Goal: Task Accomplishment & Management: Use online tool/utility

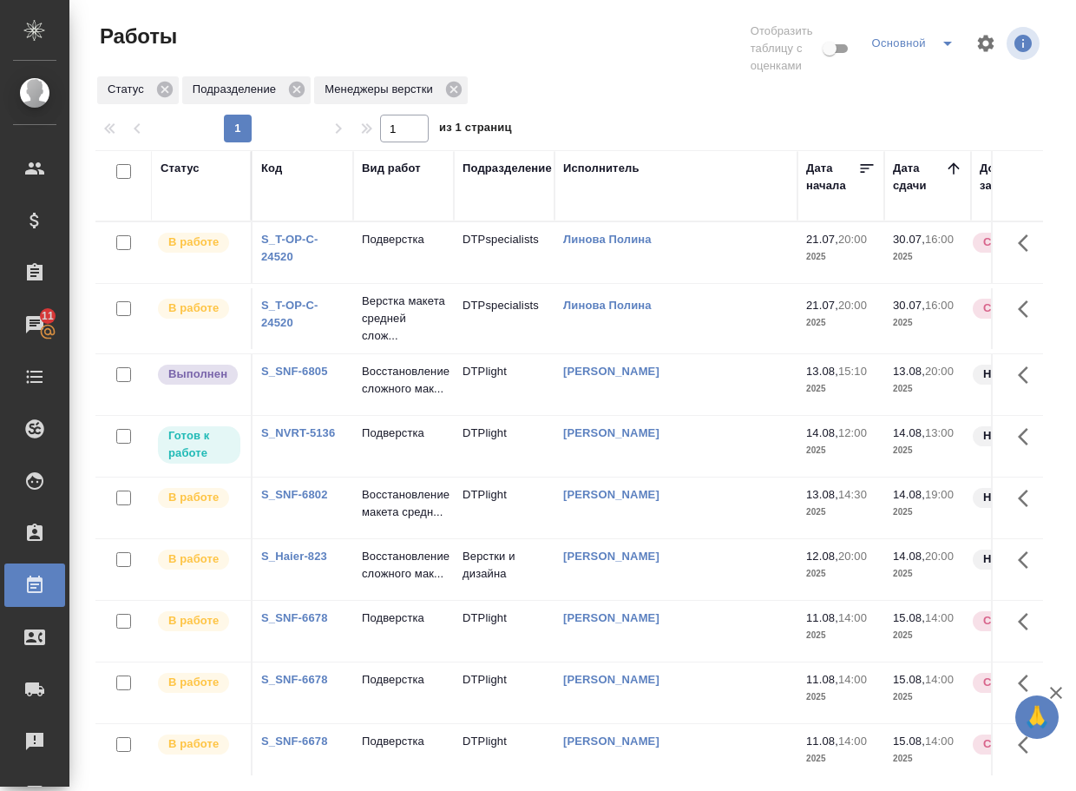
click at [391, 248] on p "Восстановление сложного мак..." at bounding box center [403, 239] width 83 height 17
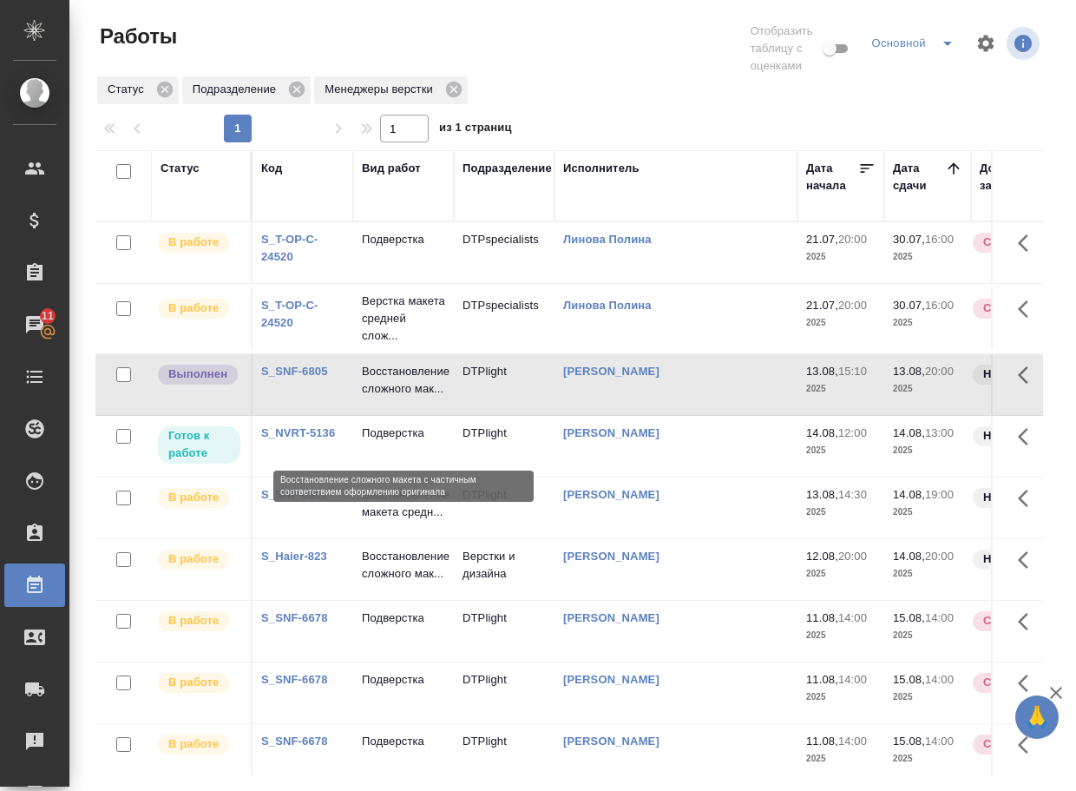
click at [391, 398] on p "Восстановление сложного мак..." at bounding box center [403, 380] width 83 height 35
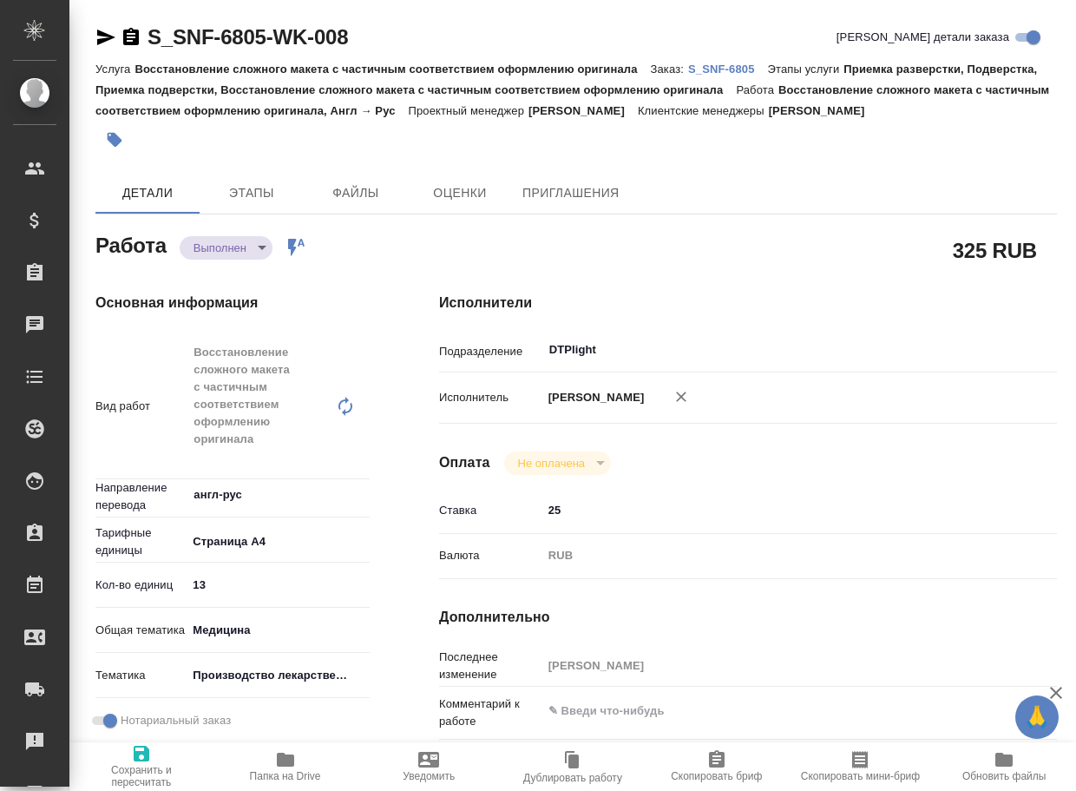
type textarea "x"
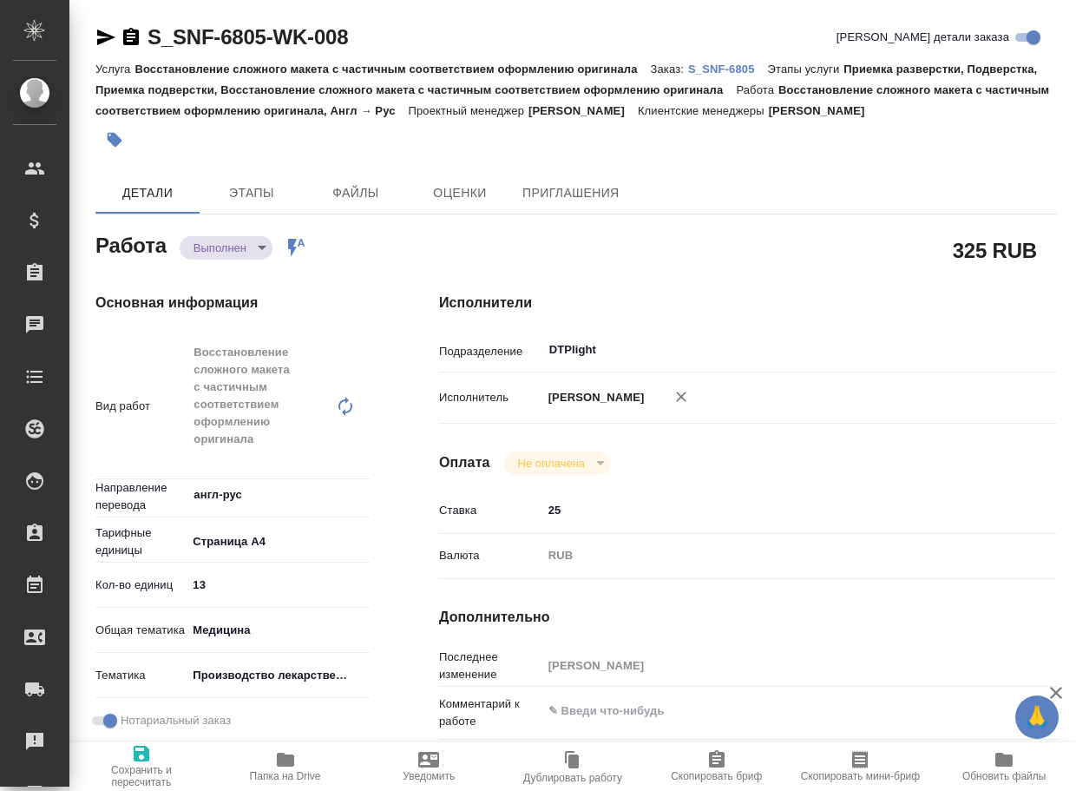
type textarea "x"
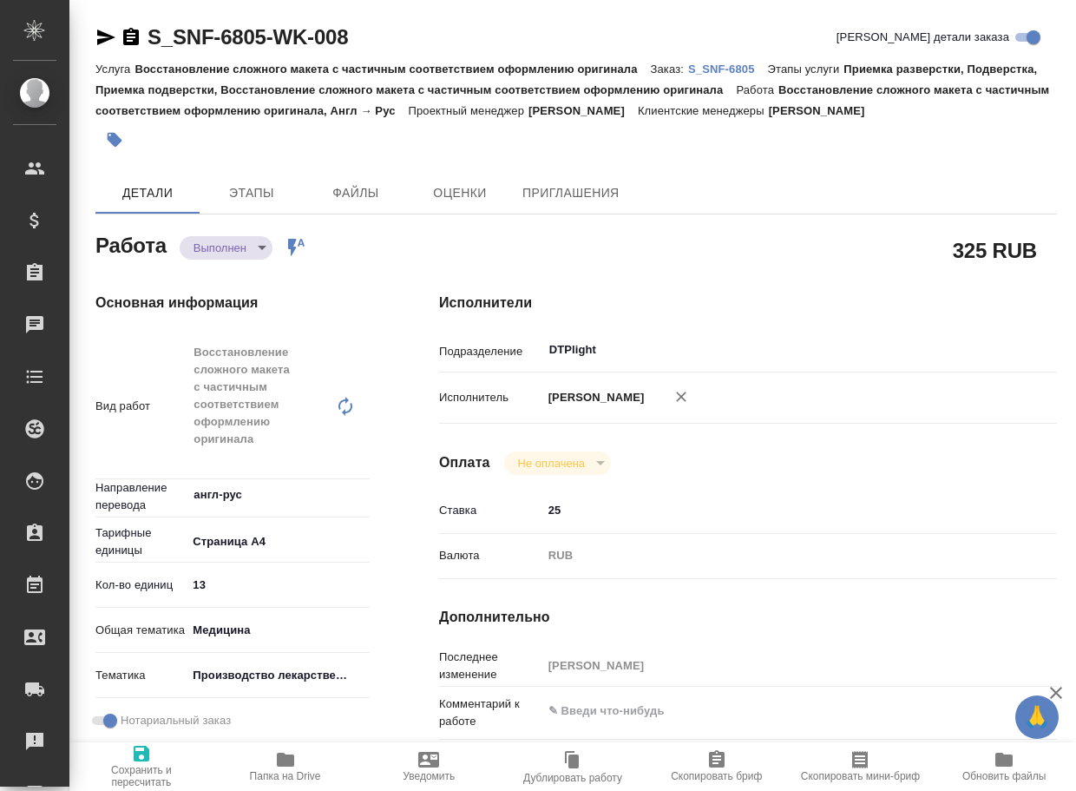
type textarea "x"
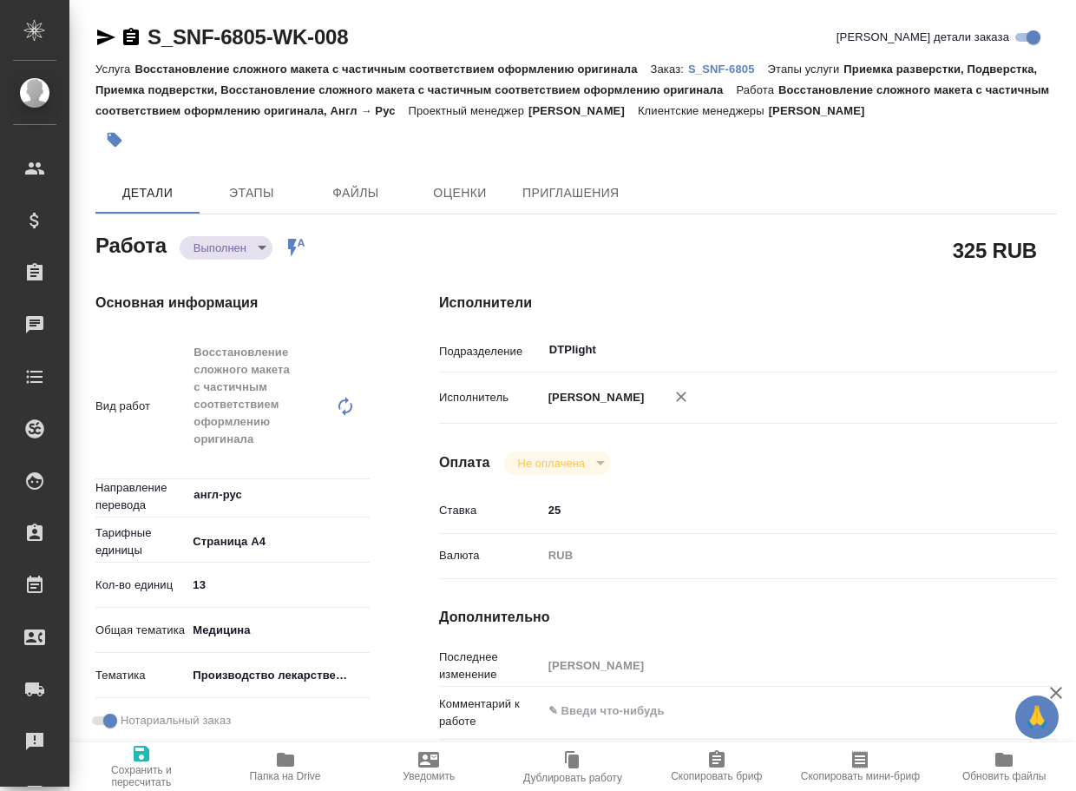
type textarea "x"
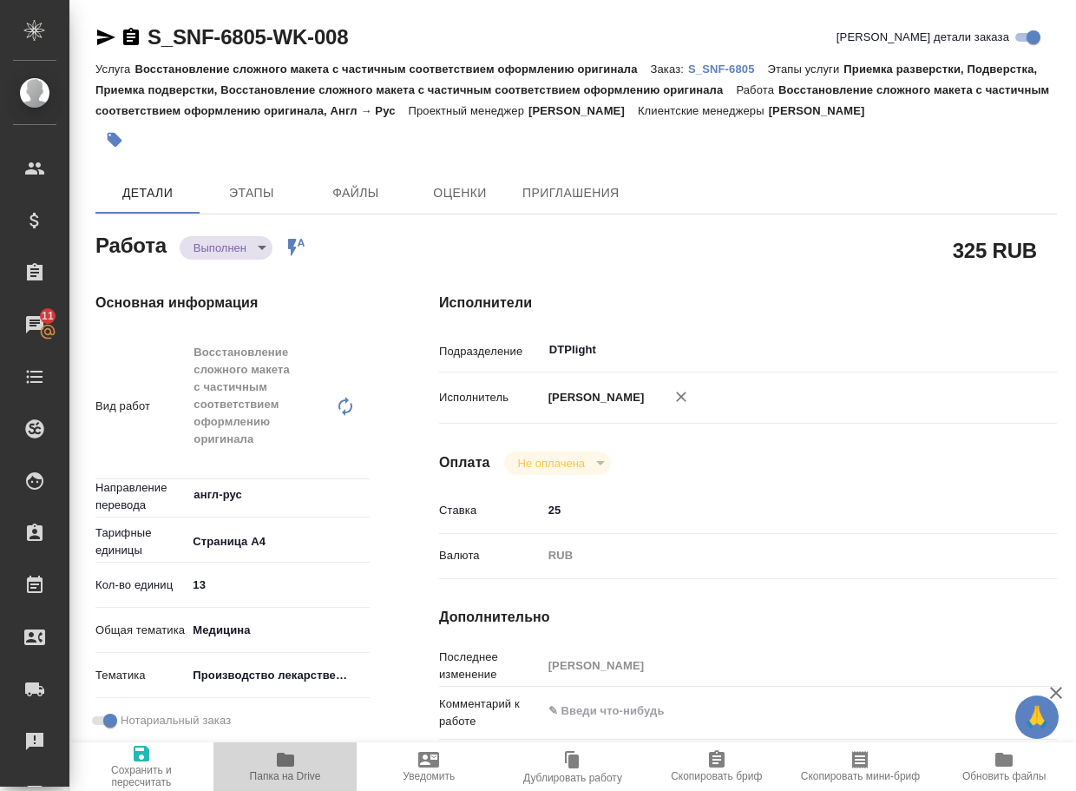
click at [285, 756] on icon "button" at bounding box center [285, 760] width 17 height 14
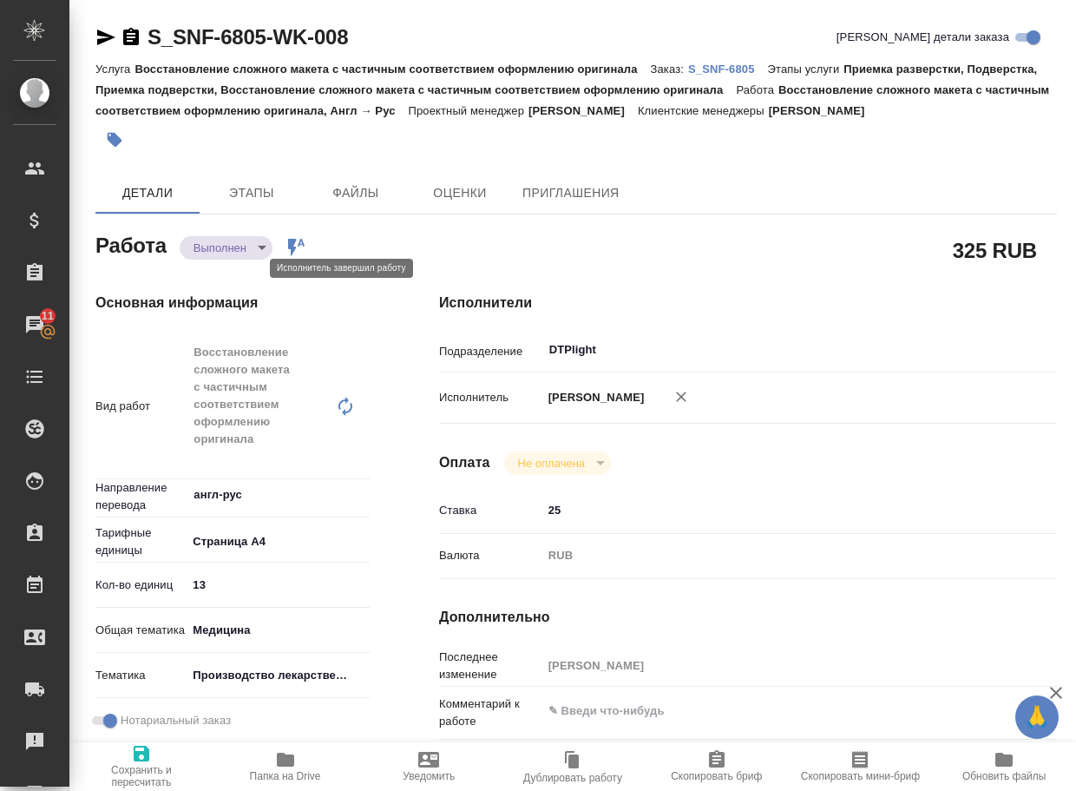
click at [227, 269] on body "🙏 .cls-1 fill:#fff; AWATERA Arsenyeva Vera Клиенты Спецификации Заказы 11 Чаты …" at bounding box center [538, 395] width 1076 height 791
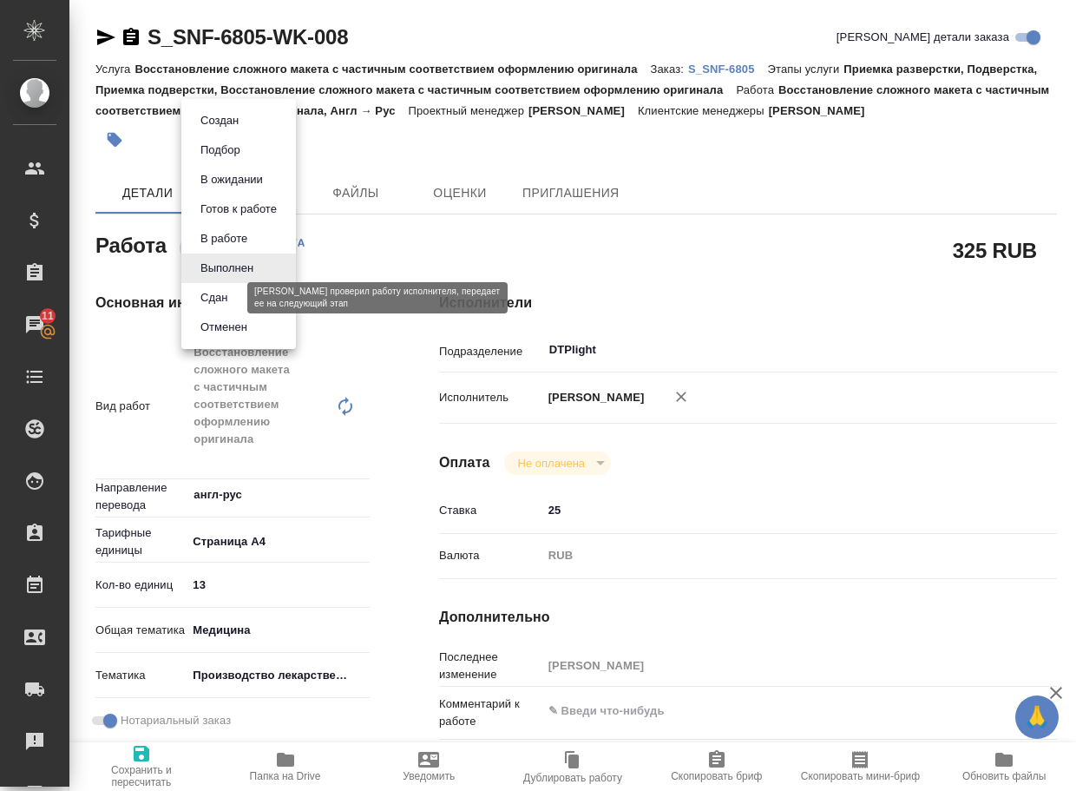
click at [233, 298] on button "Сдан" at bounding box center [213, 297] width 37 height 19
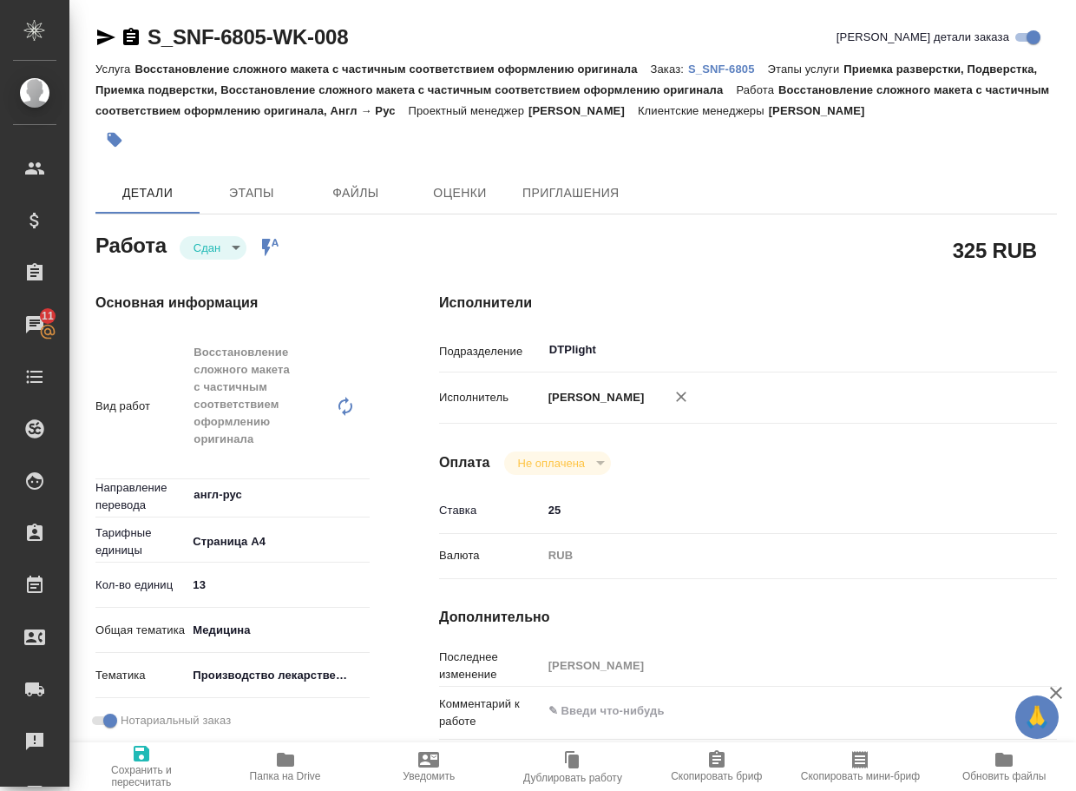
type textarea "x"
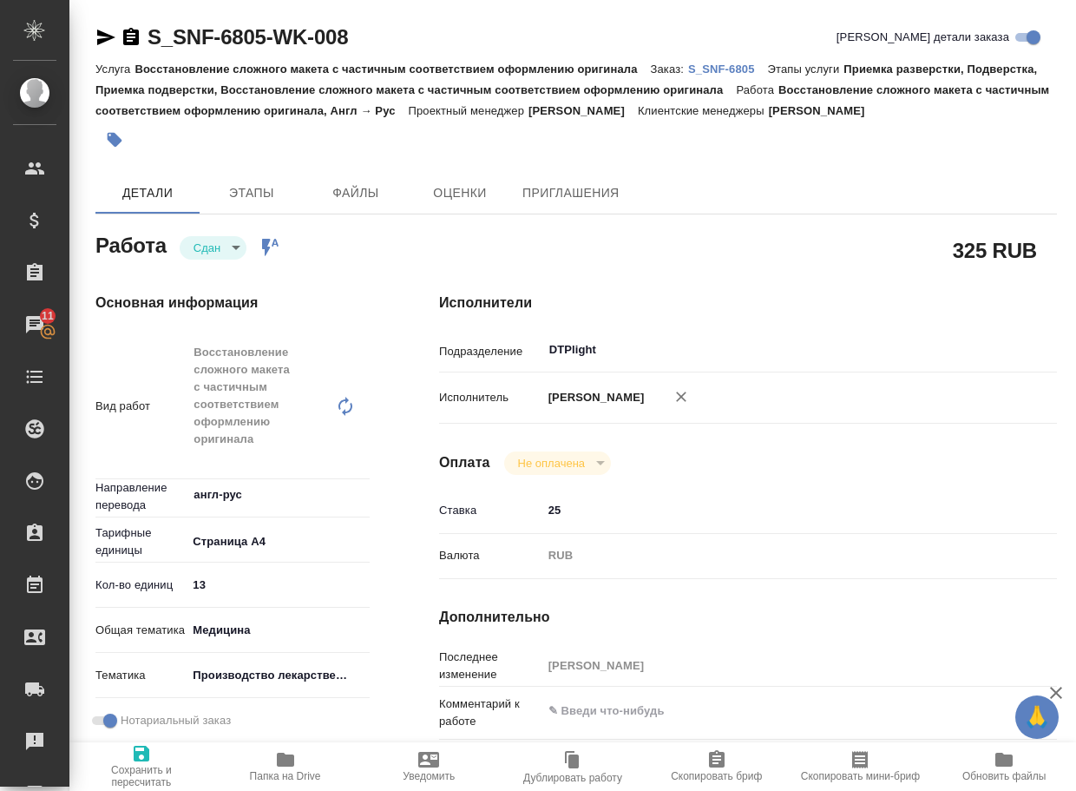
type textarea "x"
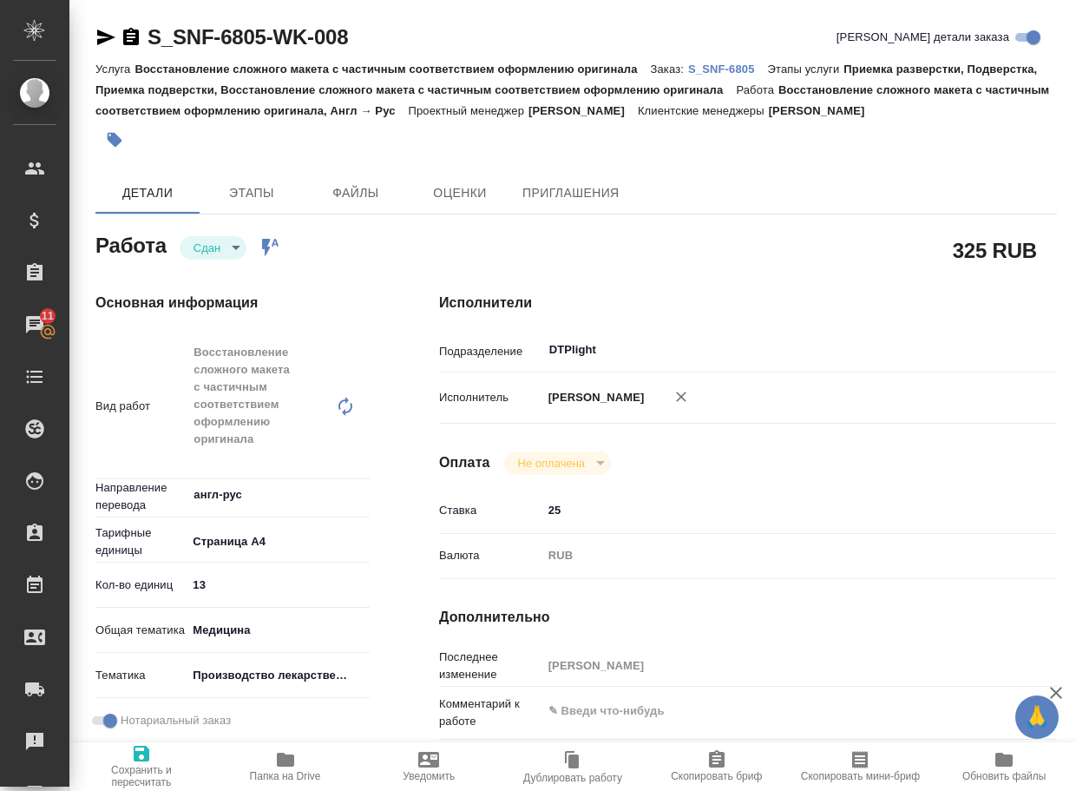
type textarea "x"
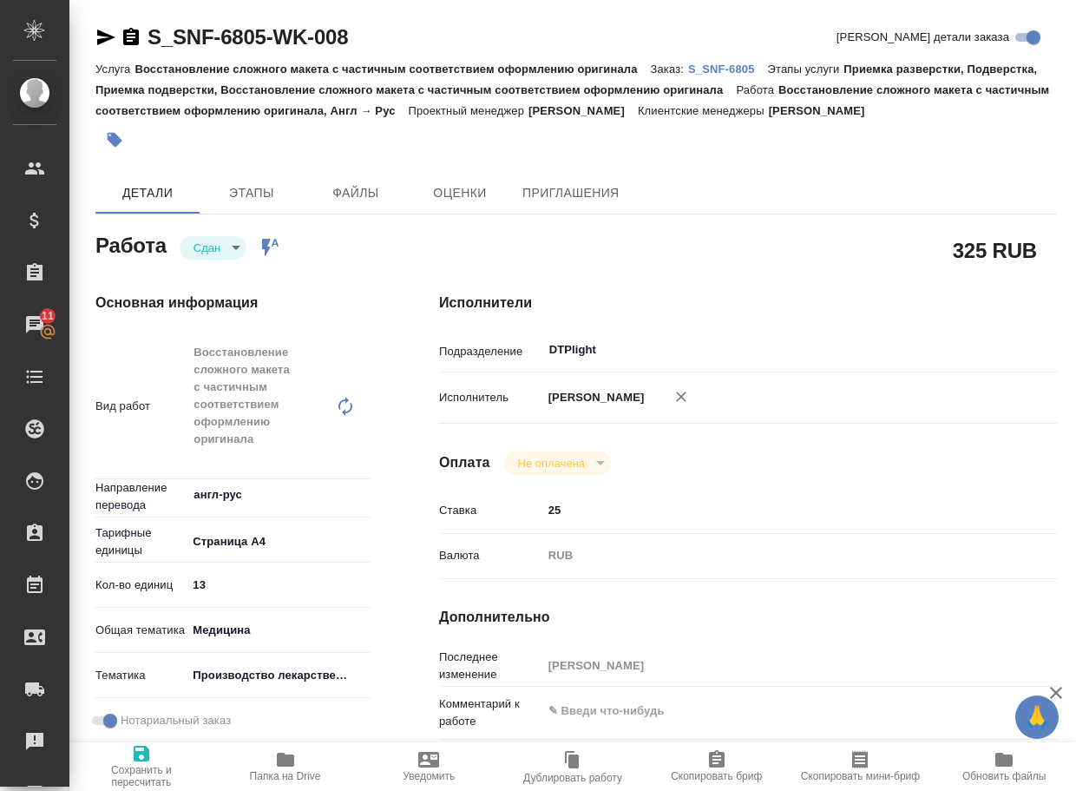
click at [738, 73] on p "S_SNF-6805" at bounding box center [728, 68] width 80 height 13
type textarea "x"
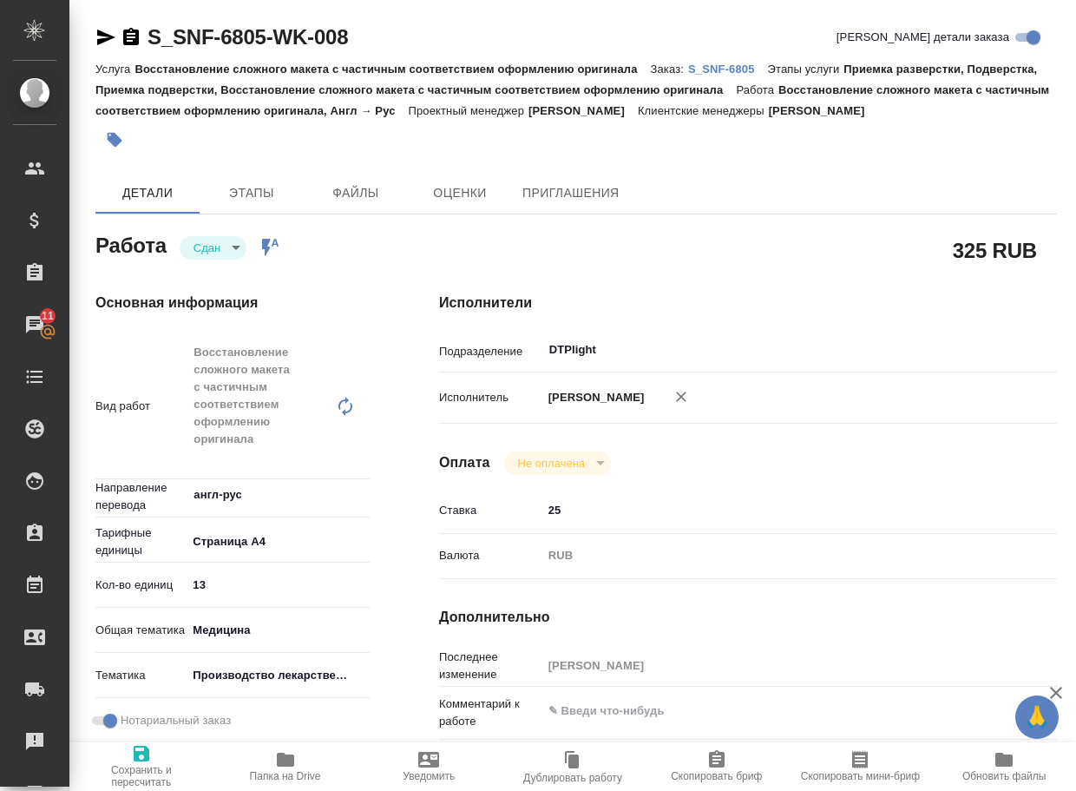
type textarea "x"
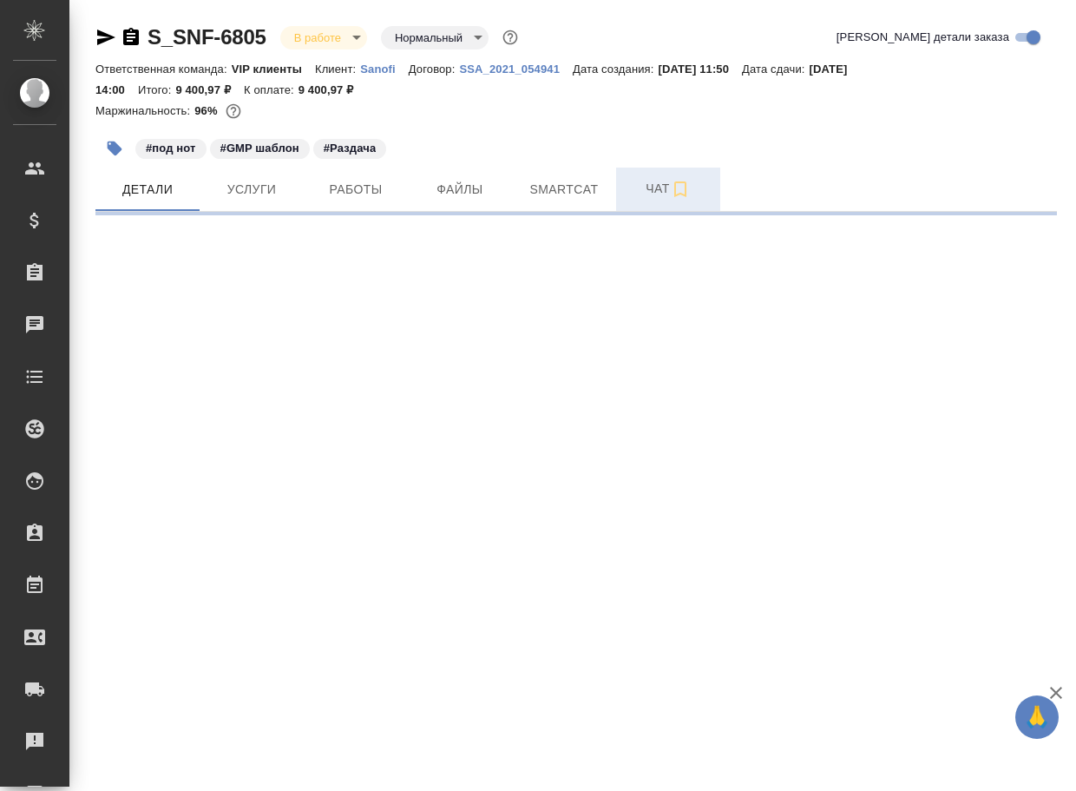
select select "RU"
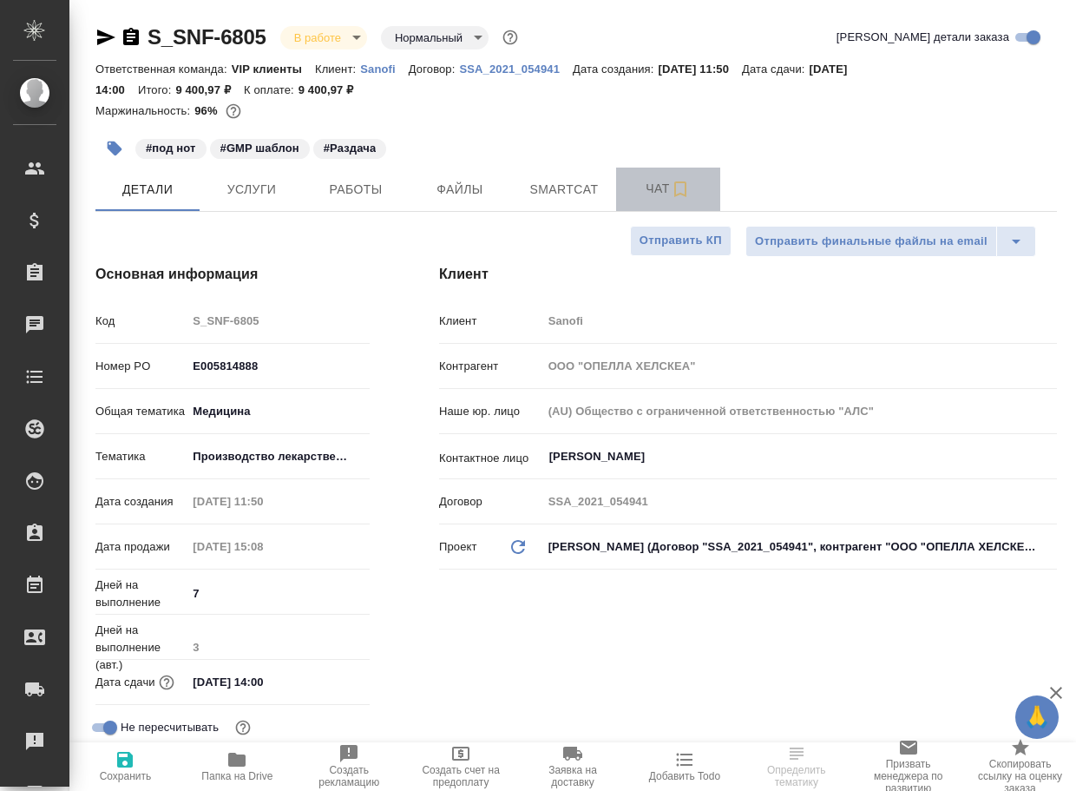
click at [661, 182] on span "Чат" at bounding box center [668, 189] width 83 height 22
type textarea "x"
type input "[PERSON_NAME]"
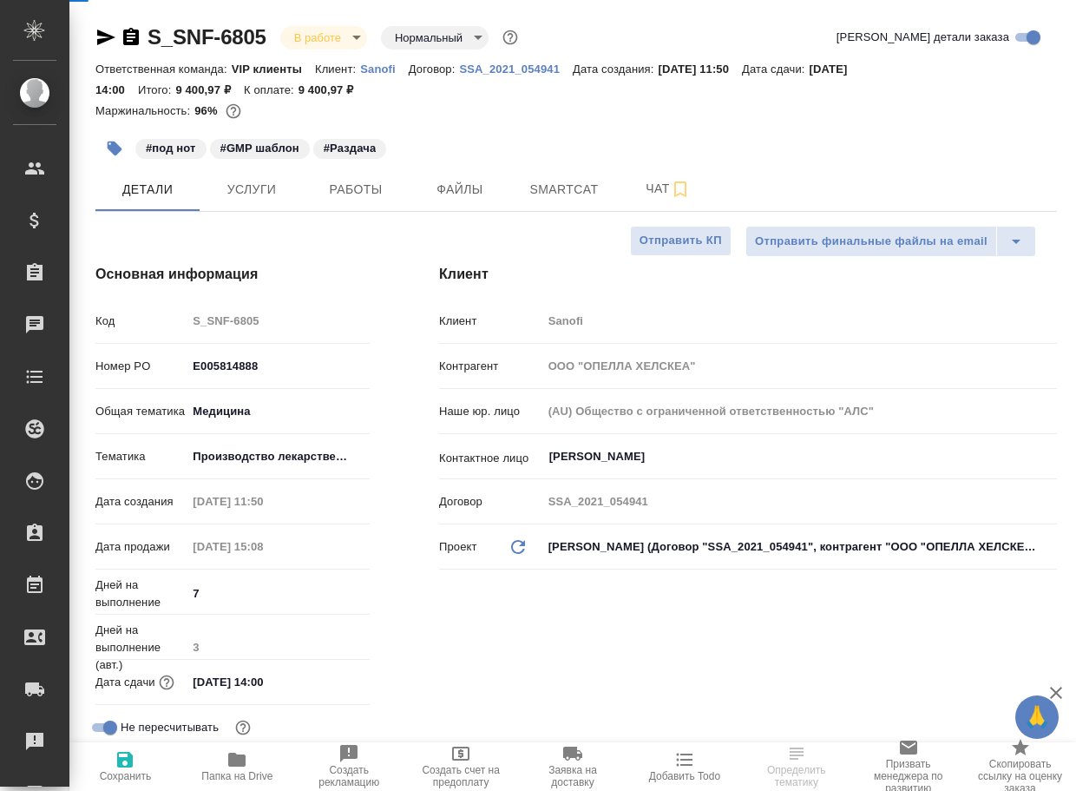
type input "[PERSON_NAME]"
type textarea "x"
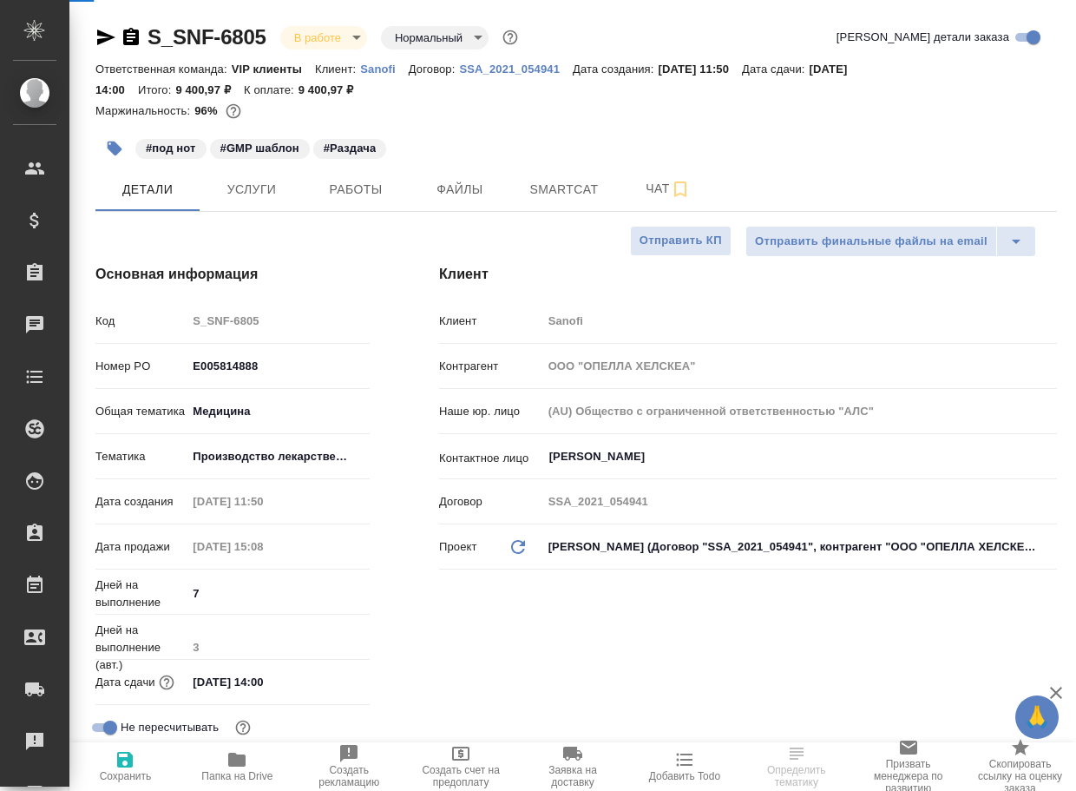
type textarea "x"
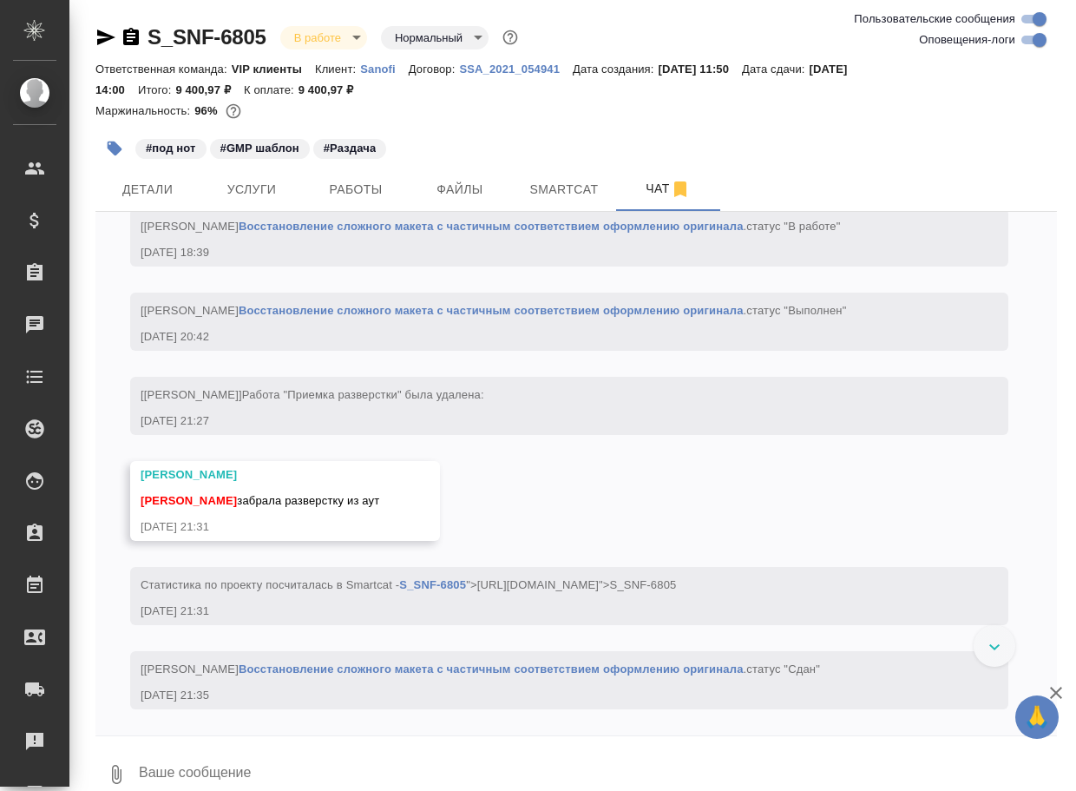
click at [276, 765] on textarea at bounding box center [597, 774] width 920 height 59
paste textarea "[URL][DOMAIN_NAME]"
type textarea "[URL][DOMAIN_NAME]"
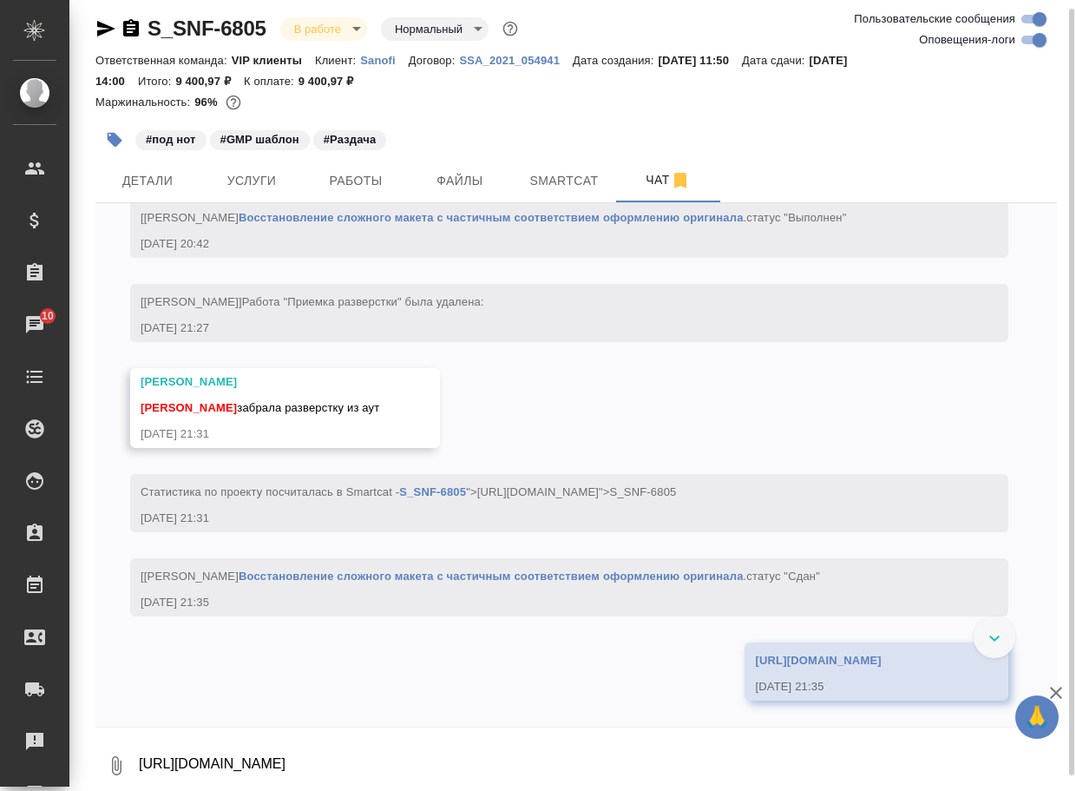
scroll to position [4971, 0]
